Goal: Information Seeking & Learning: Learn about a topic

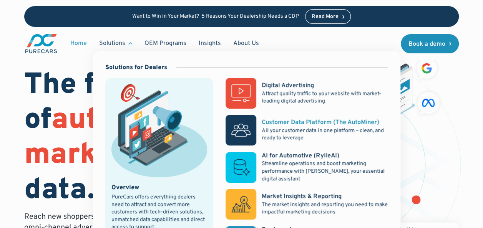
click at [274, 131] on p "All your customer data in one platform – clean, and ready to leverage" at bounding box center [324, 134] width 126 height 15
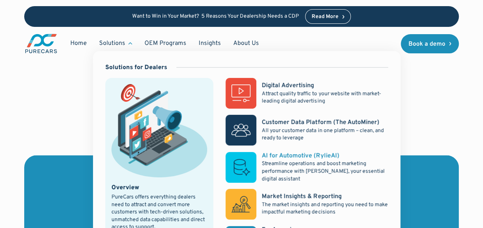
scroll to position [737, 0]
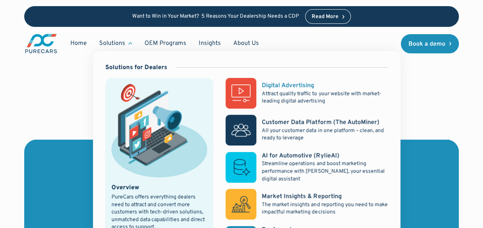
click at [281, 99] on p "Attract quality traffic to your website with market-leading digital advertising" at bounding box center [324, 97] width 126 height 15
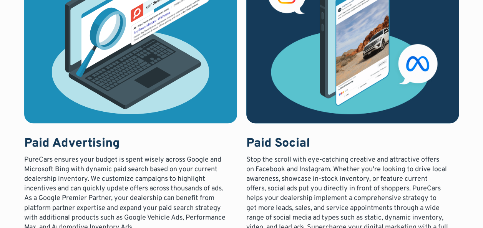
scroll to position [614, 0]
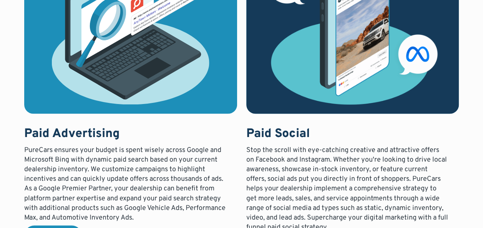
click at [172, 195] on p "PureCars ensures your budget is spent wisely across Google and Microsoft Bing w…" at bounding box center [125, 184] width 202 height 78
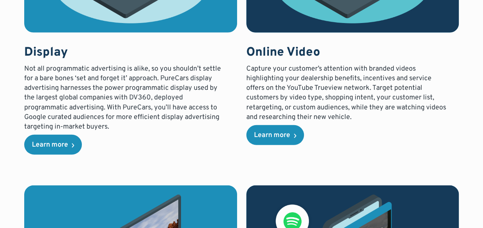
scroll to position [1044, 0]
